Goal: Information Seeking & Learning: Learn about a topic

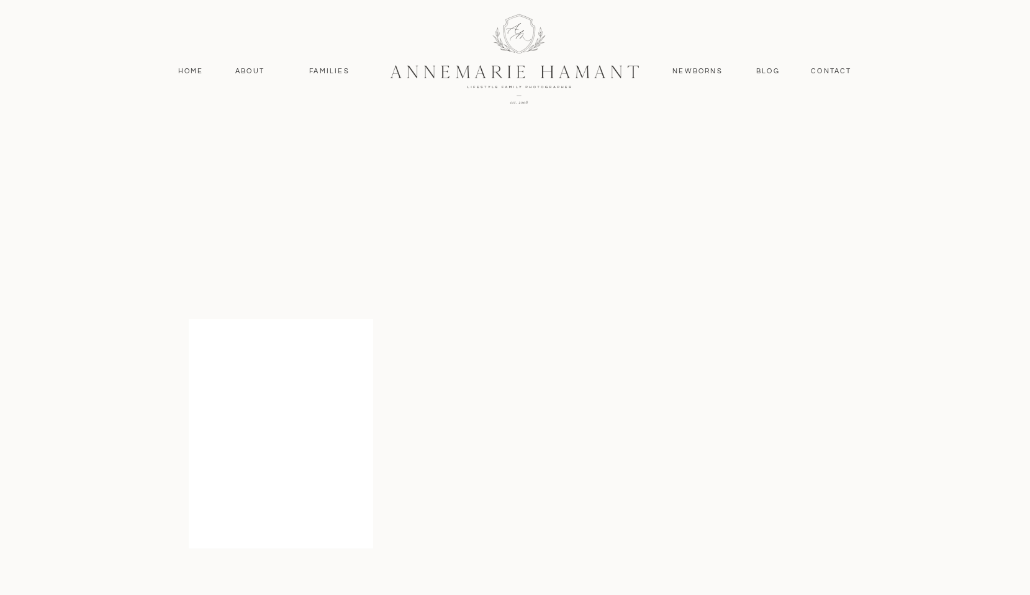
scroll to position [1870, 0]
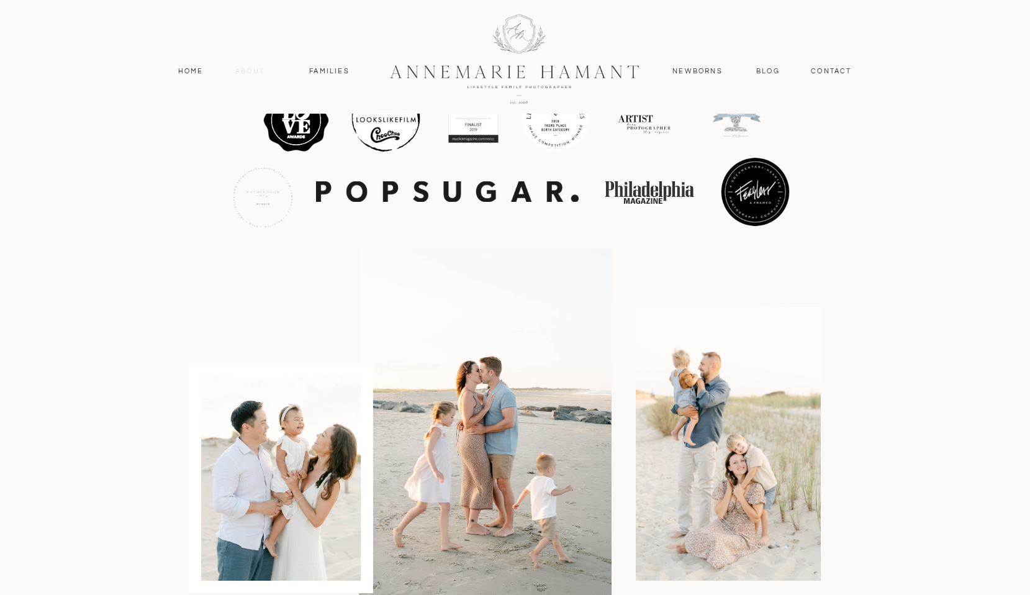
click at [253, 69] on nav "About" at bounding box center [250, 71] width 36 height 11
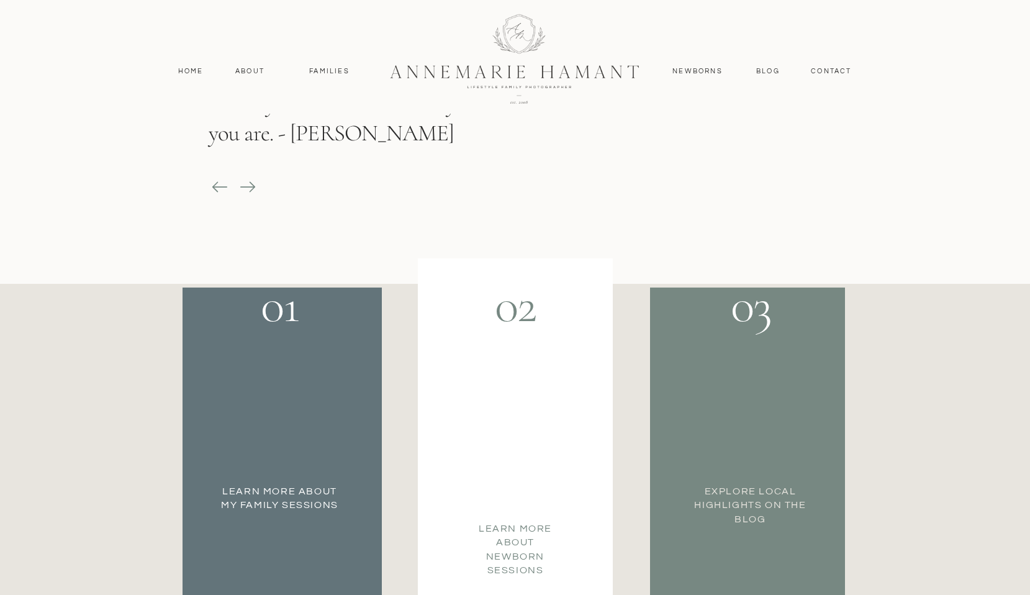
scroll to position [2035, 0]
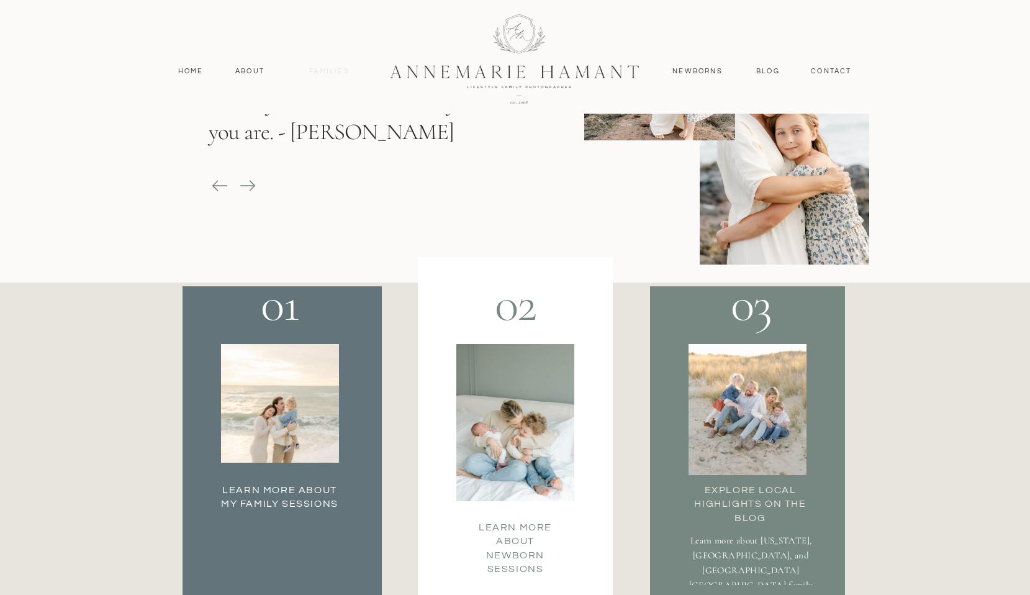
click at [332, 71] on nav "Families" at bounding box center [330, 71] width 56 height 11
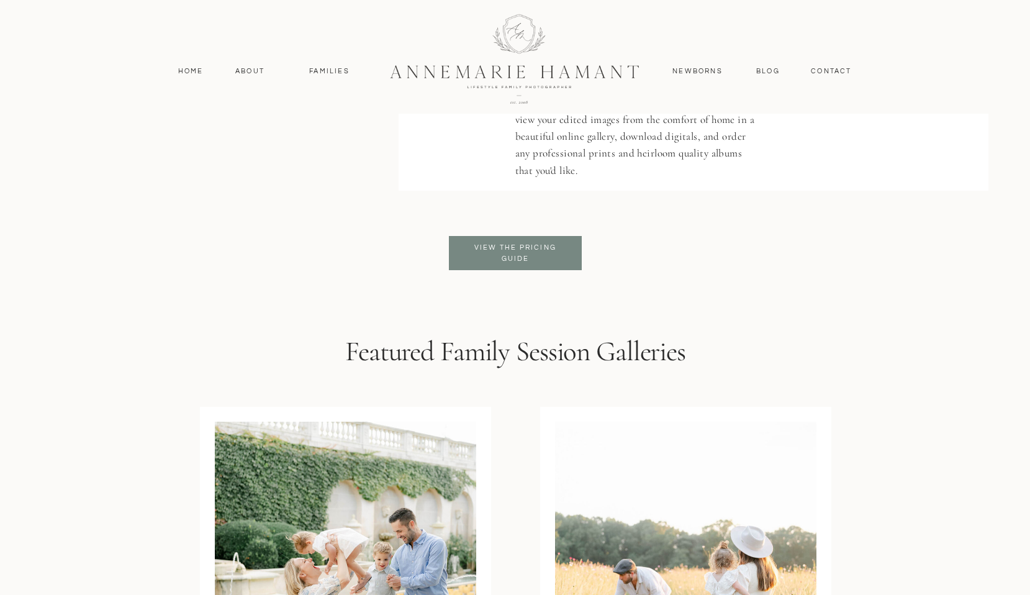
scroll to position [2942, 0]
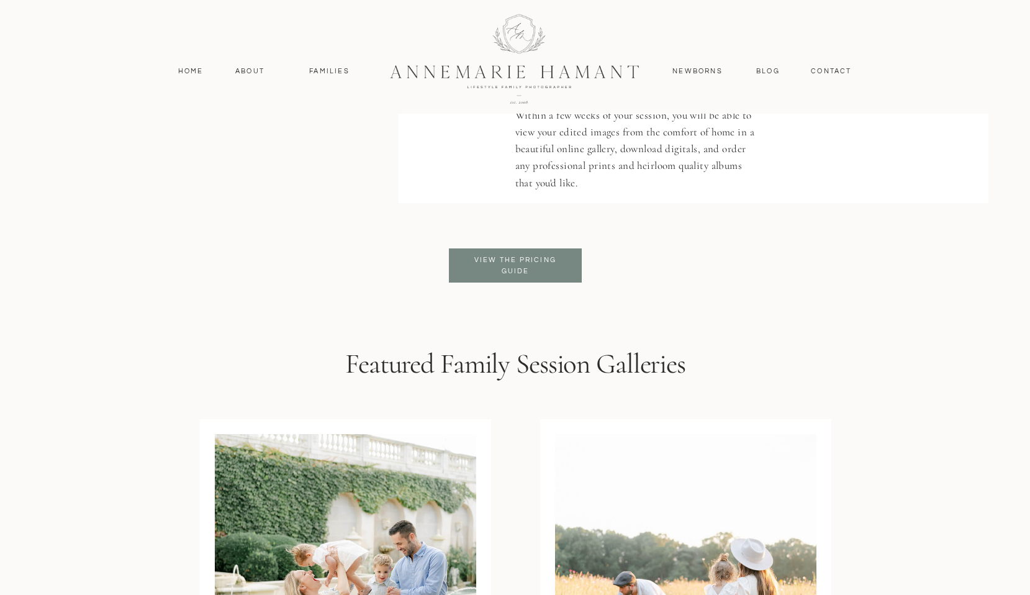
click at [489, 261] on p "View the pricing guide" at bounding box center [515, 266] width 101 height 22
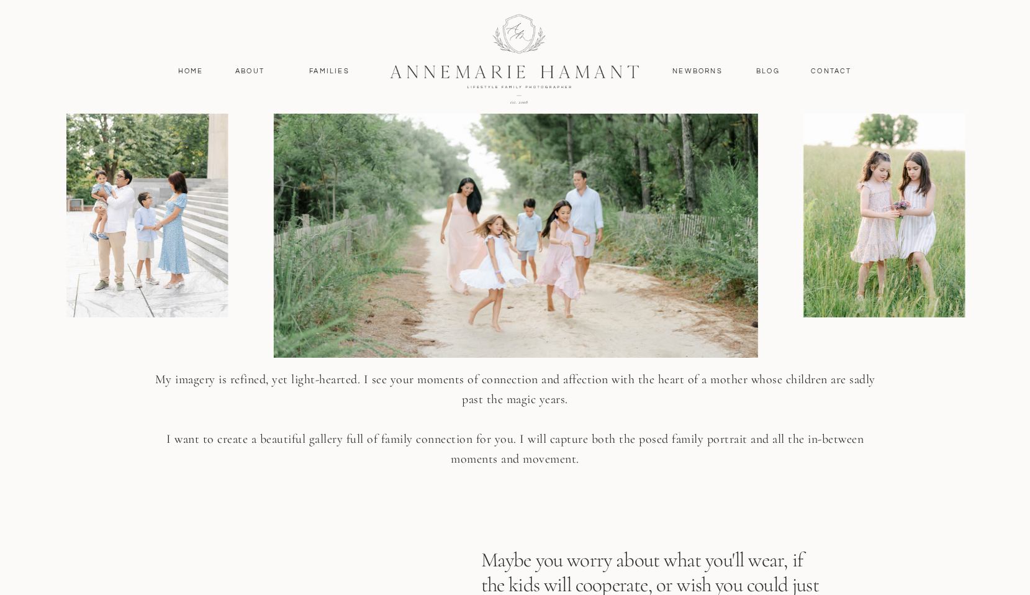
scroll to position [2095, 0]
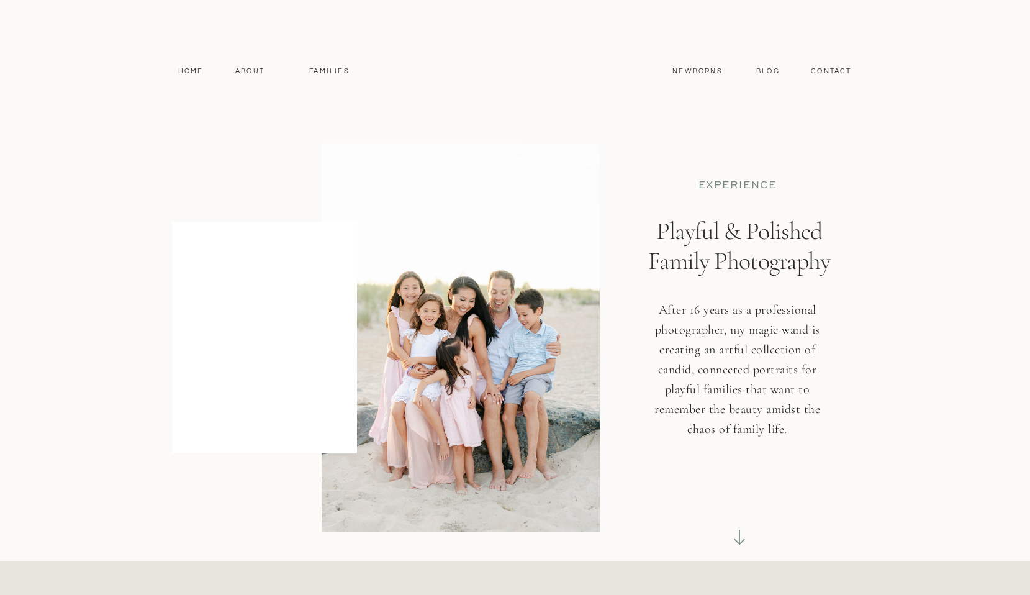
scroll to position [2942, 0]
